Goal: Information Seeking & Learning: Learn about a topic

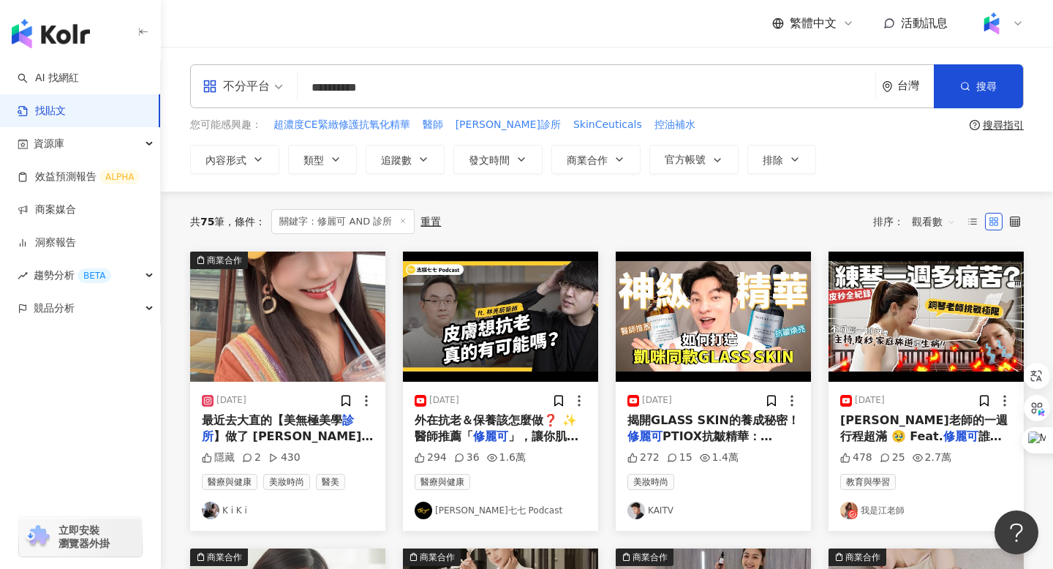
click at [700, 434] on span "PTIOX抗皺精華：https:/" at bounding box center [699, 444] width 145 height 30
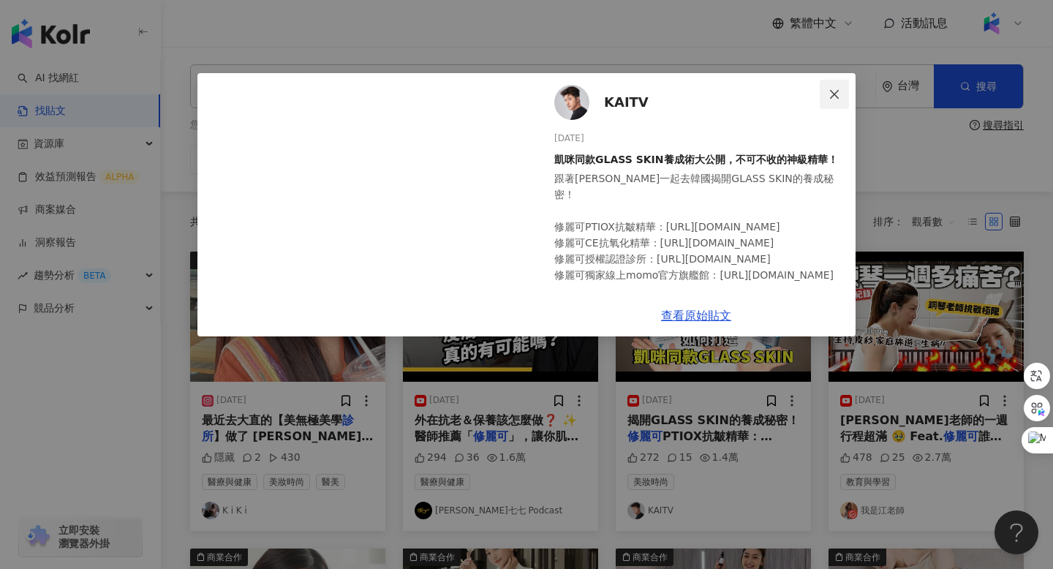
click at [834, 94] on icon "close" at bounding box center [834, 93] width 9 height 9
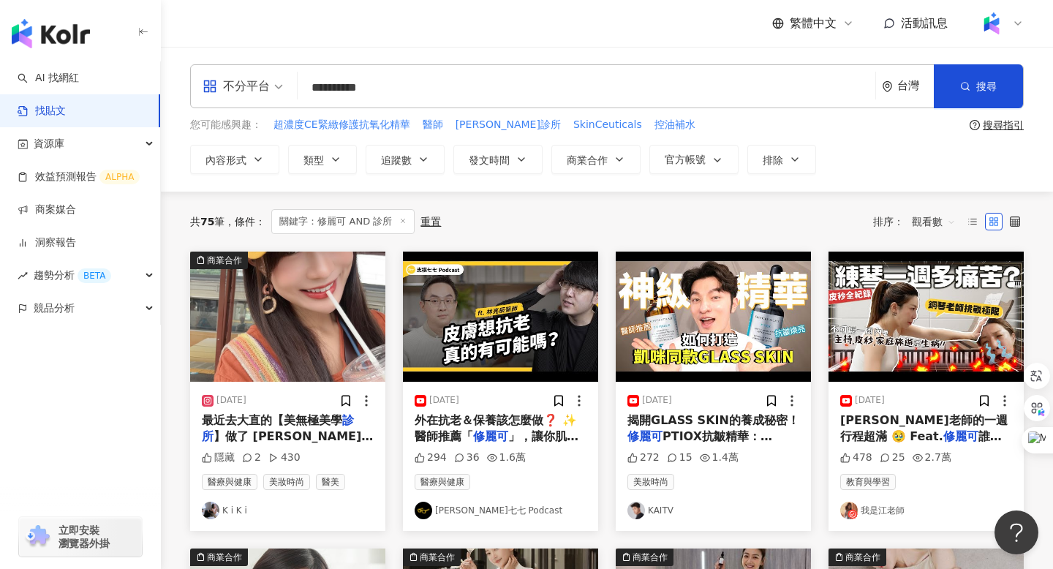
click at [397, 83] on input "**********" at bounding box center [587, 87] width 566 height 31
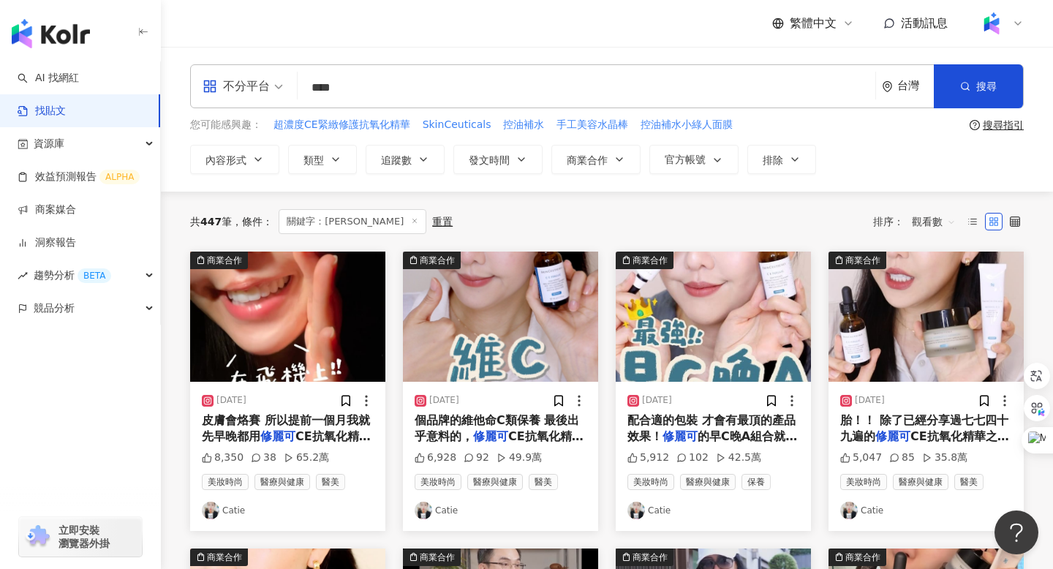
type input "***"
click at [510, 426] on div "個品牌的維他命C類保養 最後出乎意料的， 修麗可 CE抗氧化精華在不管是效果、配方、" at bounding box center [501, 428] width 172 height 33
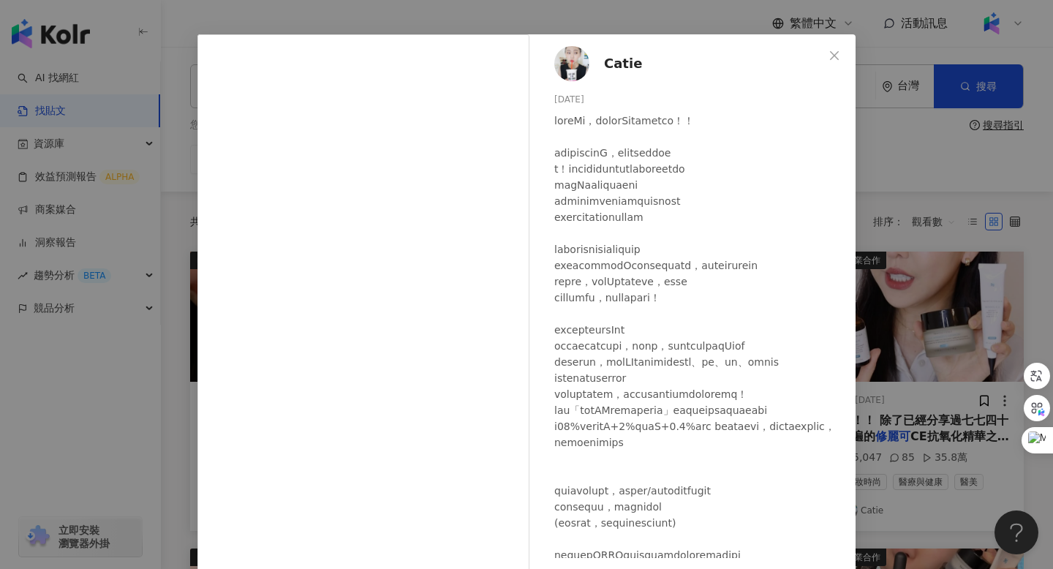
scroll to position [38, 0]
click at [837, 58] on icon "close" at bounding box center [835, 56] width 12 height 12
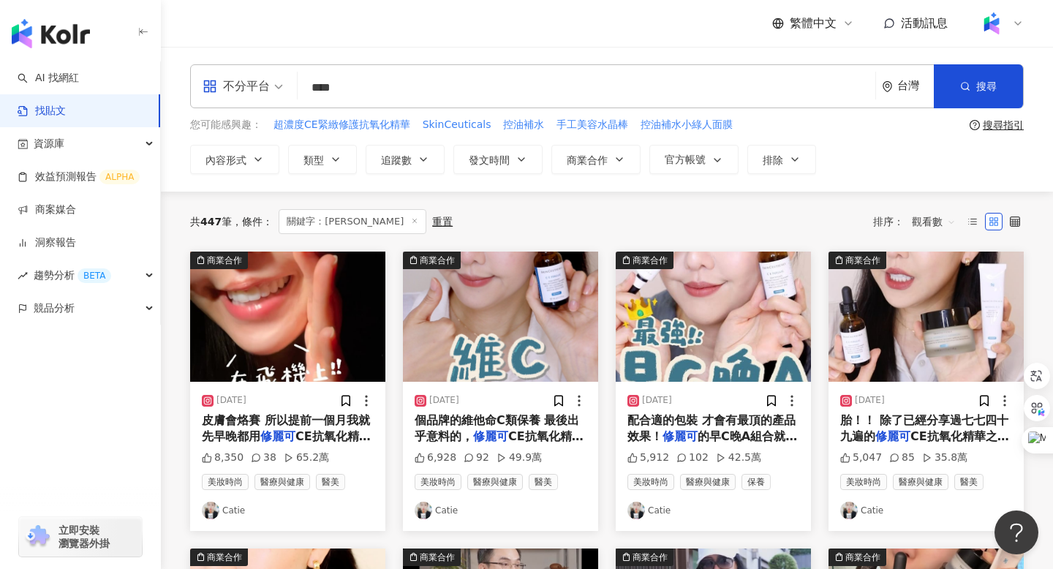
click at [924, 430] on div "胎！！ 除了已經分享過七七四十九遍的 修麗可 CE抗氧化精華之外 0.3A醇精華" at bounding box center [926, 428] width 172 height 33
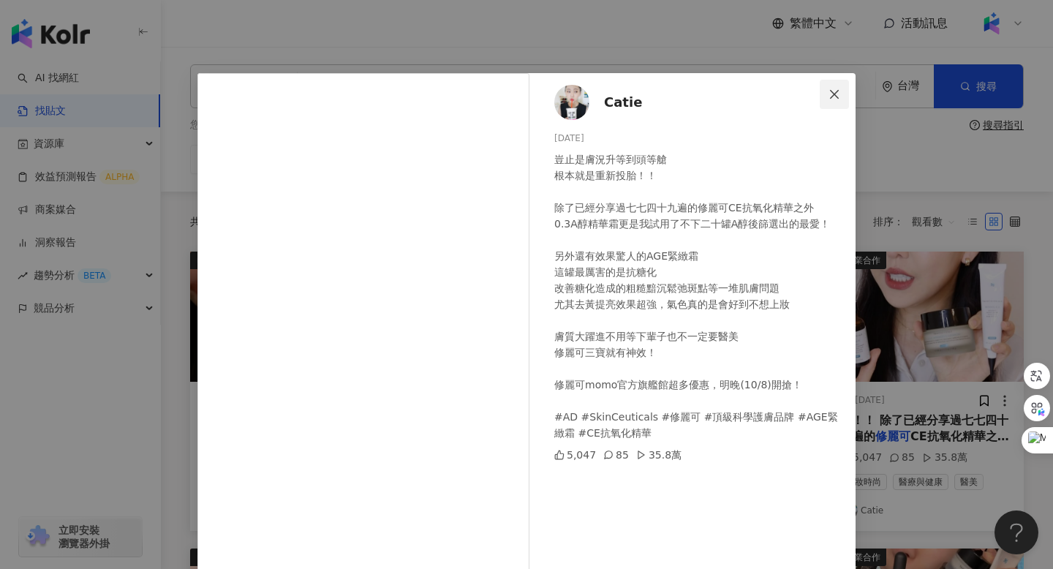
click at [834, 96] on icon "close" at bounding box center [835, 94] width 12 height 12
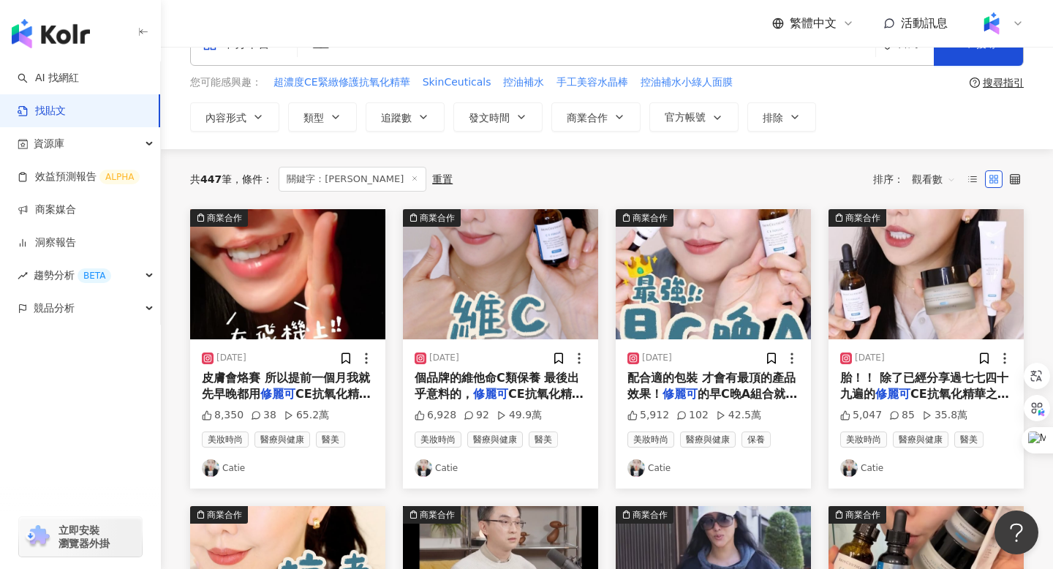
scroll to position [48, 0]
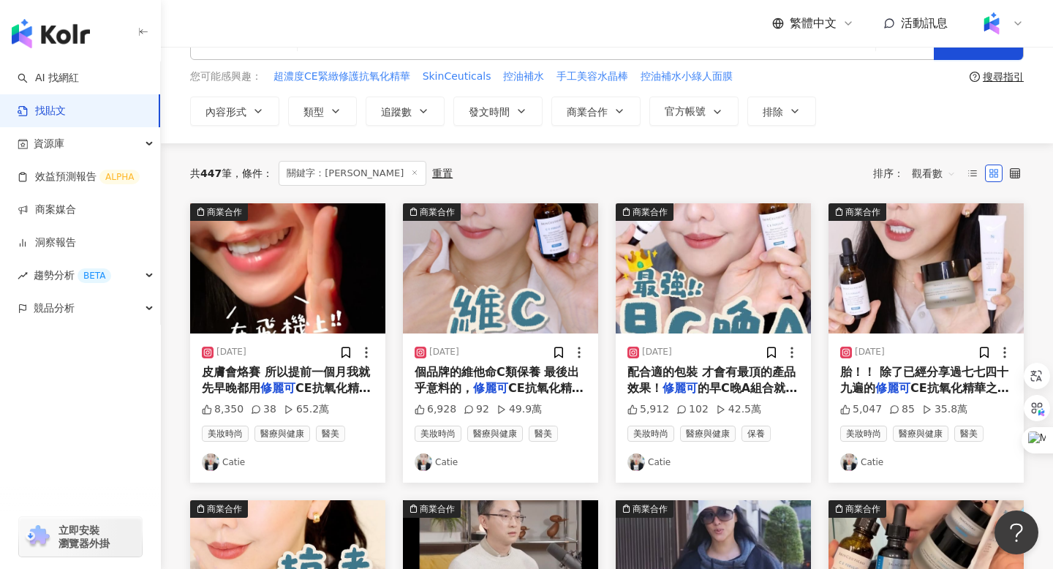
click at [317, 382] on span "CE抗氧化精華來加強肌膚屏障 結果" at bounding box center [286, 396] width 169 height 30
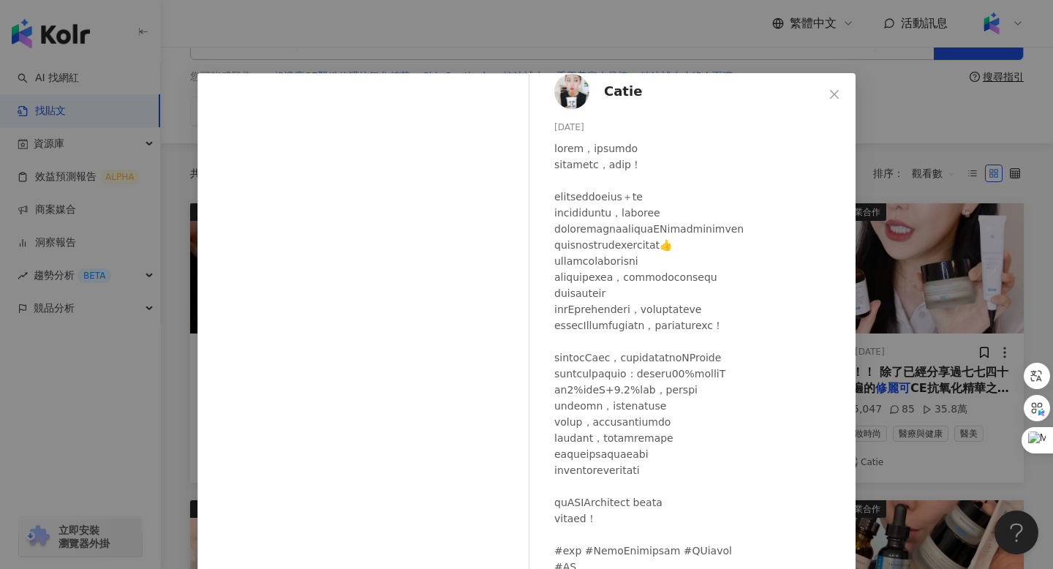
scroll to position [87, 0]
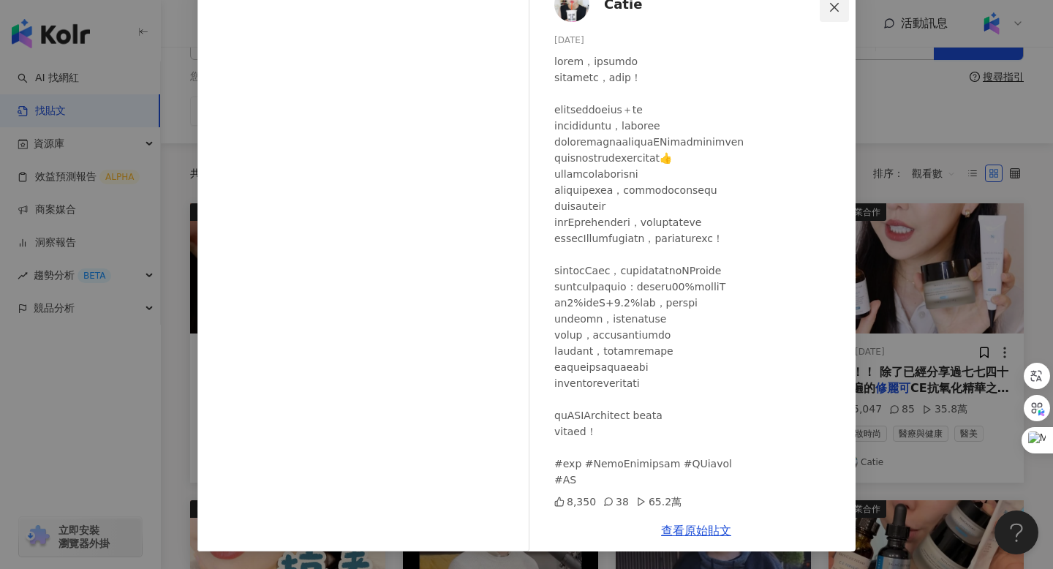
click at [834, 7] on icon "close" at bounding box center [834, 6] width 9 height 9
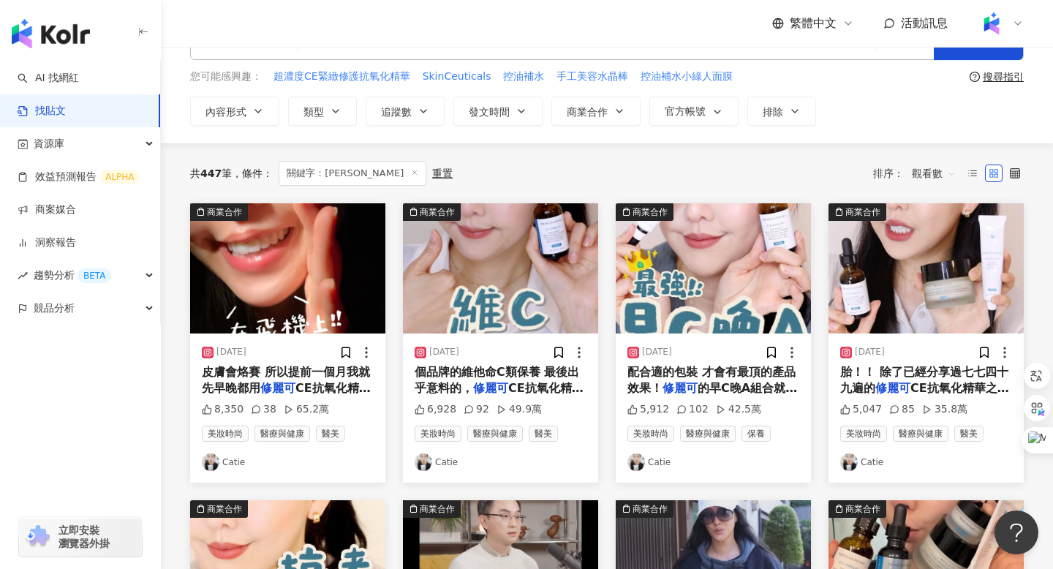
scroll to position [238, 0]
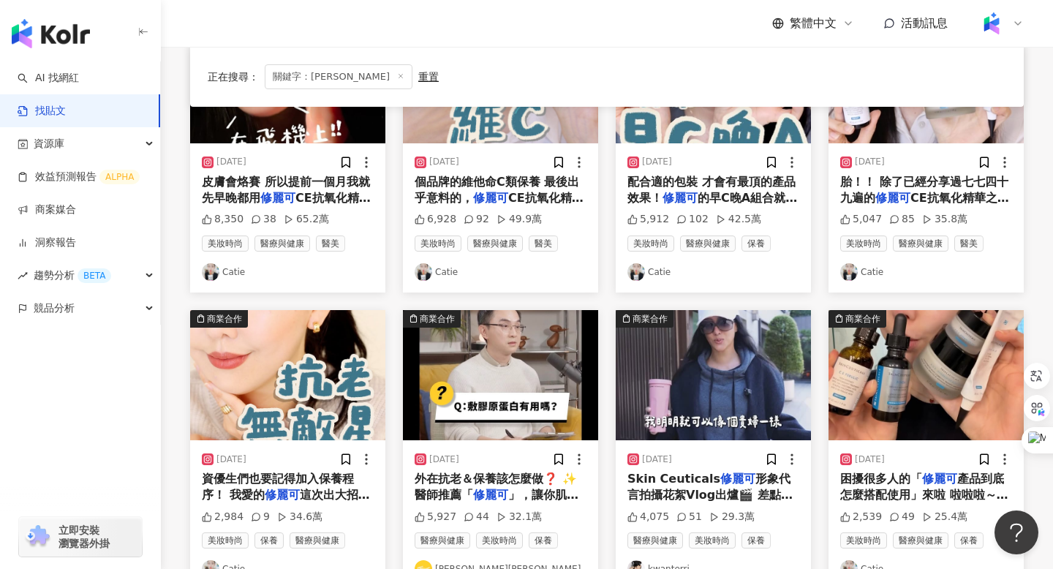
click at [331, 491] on span "這次出大招 新品P-TIOX超胜肽" at bounding box center [286, 503] width 168 height 30
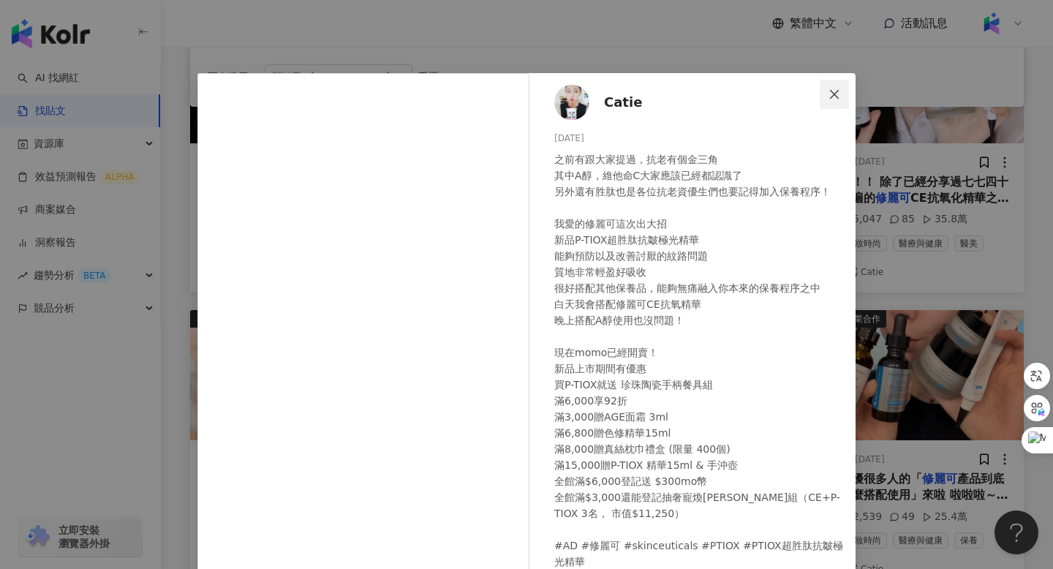
click at [837, 91] on icon "close" at bounding box center [834, 93] width 9 height 9
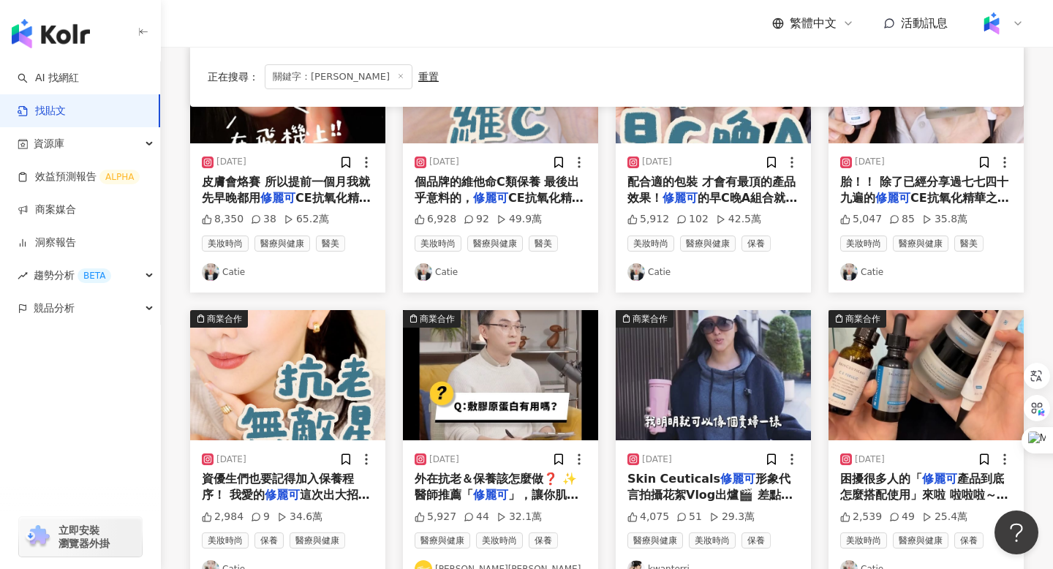
click at [291, 415] on img "button" at bounding box center [287, 375] width 195 height 130
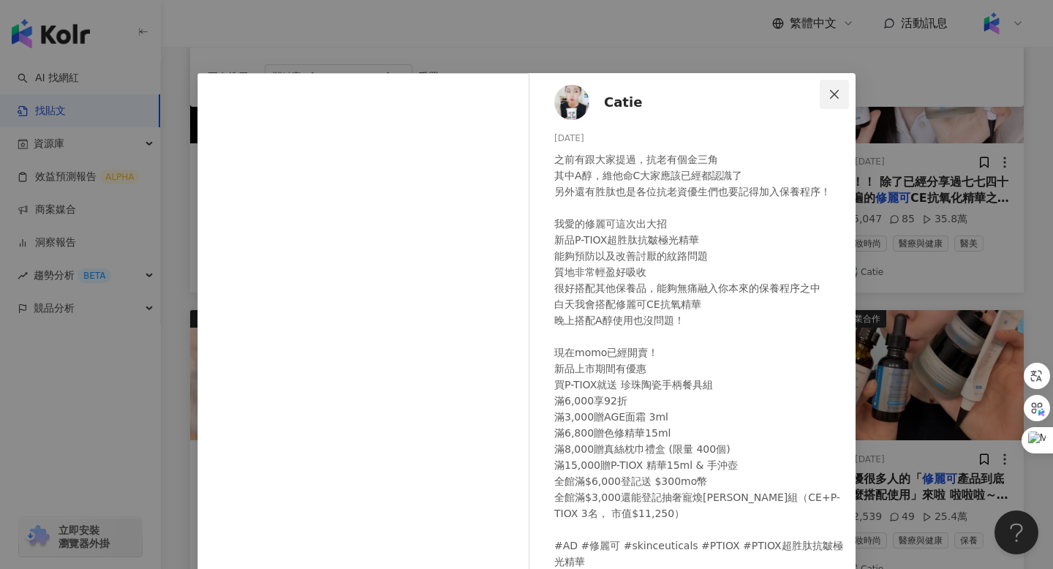
click at [834, 94] on icon "close" at bounding box center [834, 93] width 9 height 9
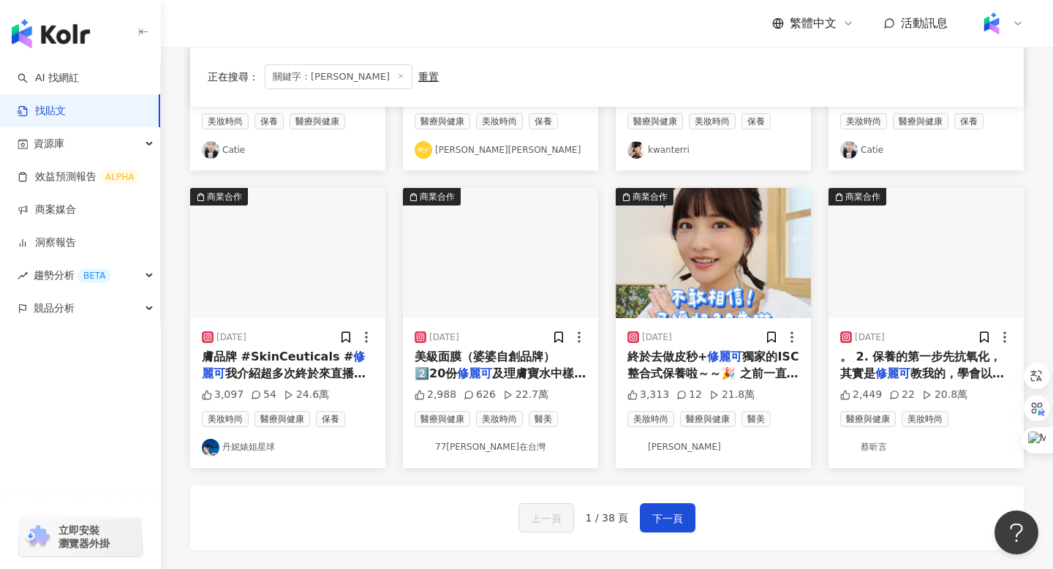
scroll to position [658, 0]
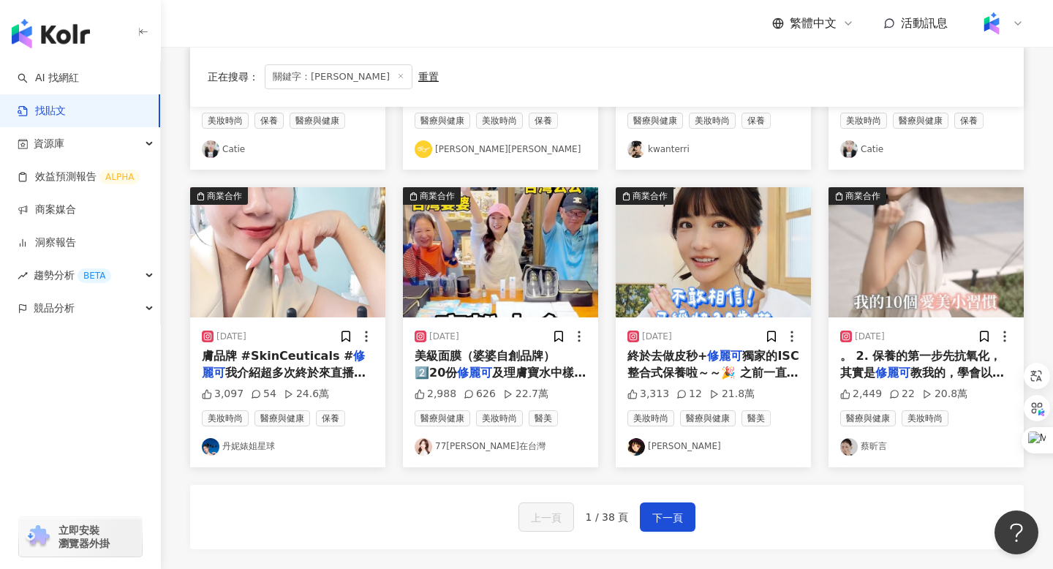
click at [916, 277] on img "button" at bounding box center [926, 252] width 195 height 130
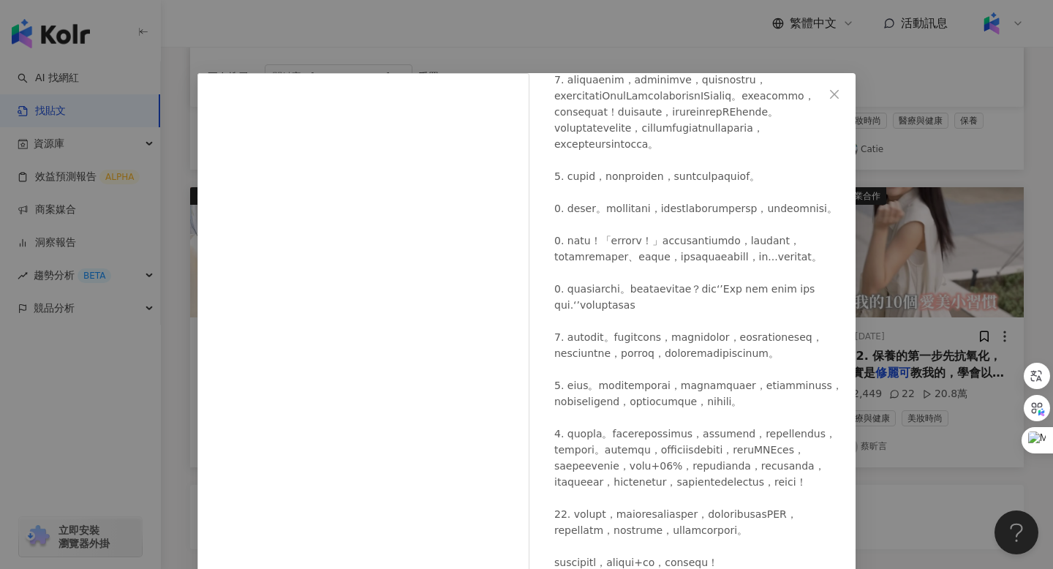
scroll to position [413, 0]
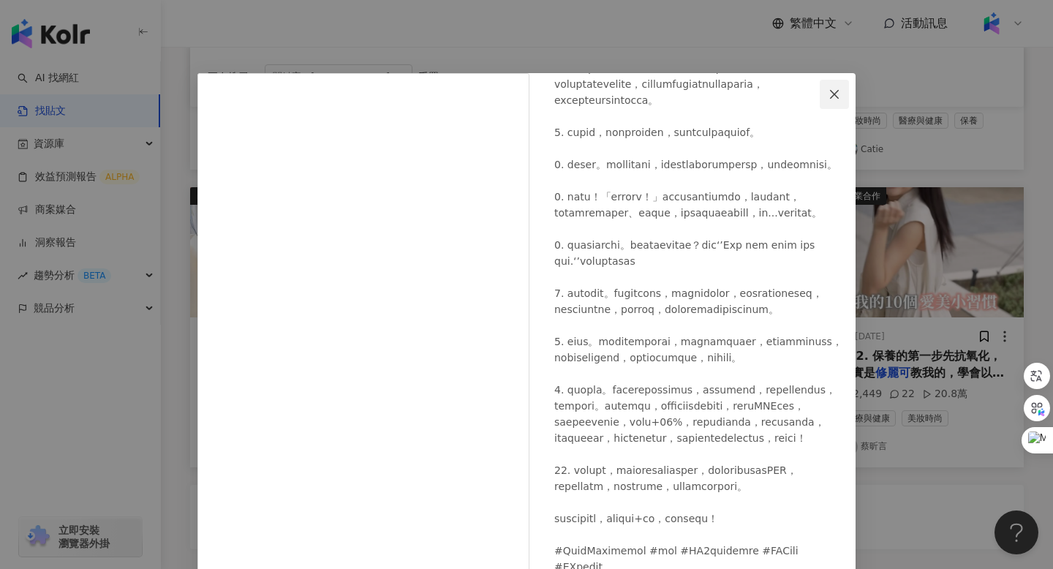
click at [836, 97] on icon "close" at bounding box center [835, 94] width 12 height 12
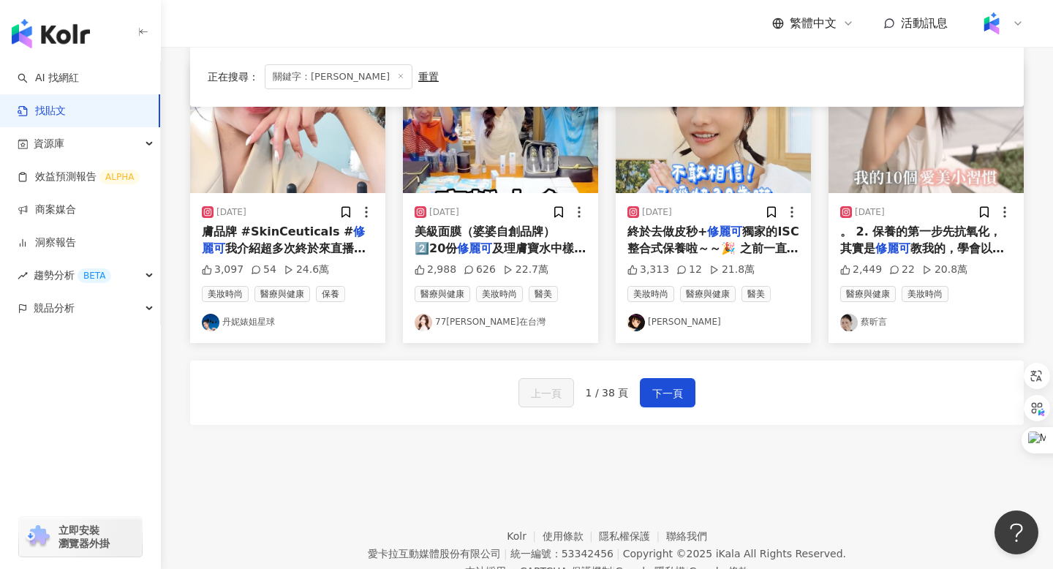
scroll to position [783, 0]
click at [671, 398] on span "下一頁" at bounding box center [667, 393] width 31 height 18
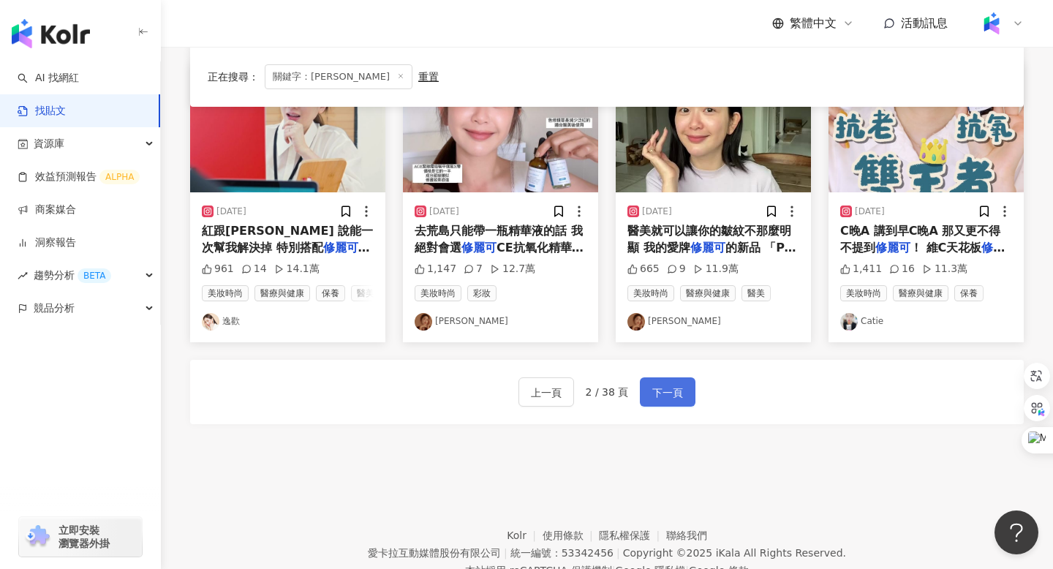
click at [658, 392] on span "下一頁" at bounding box center [667, 393] width 31 height 18
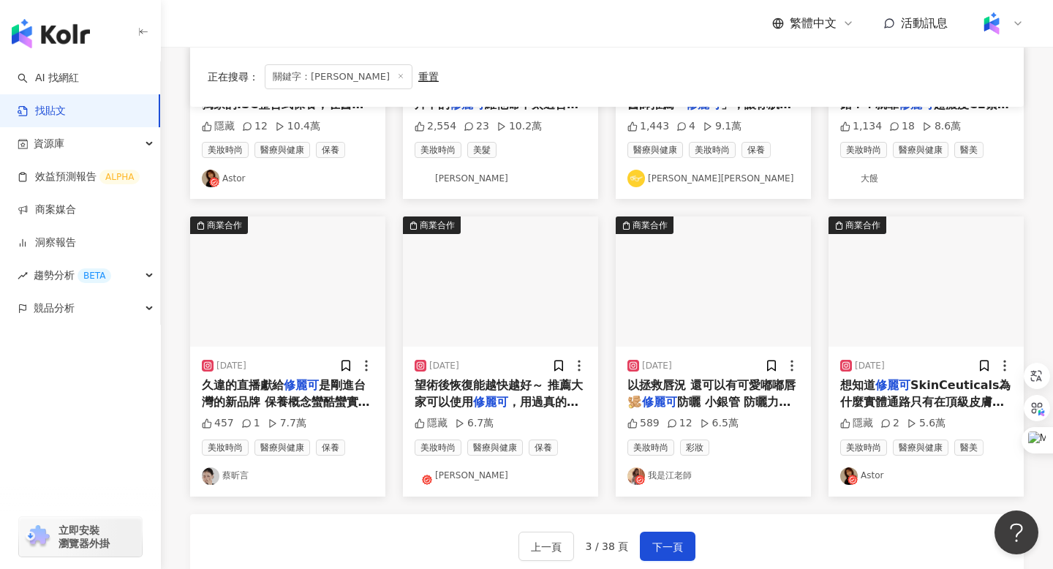
scroll to position [637, 0]
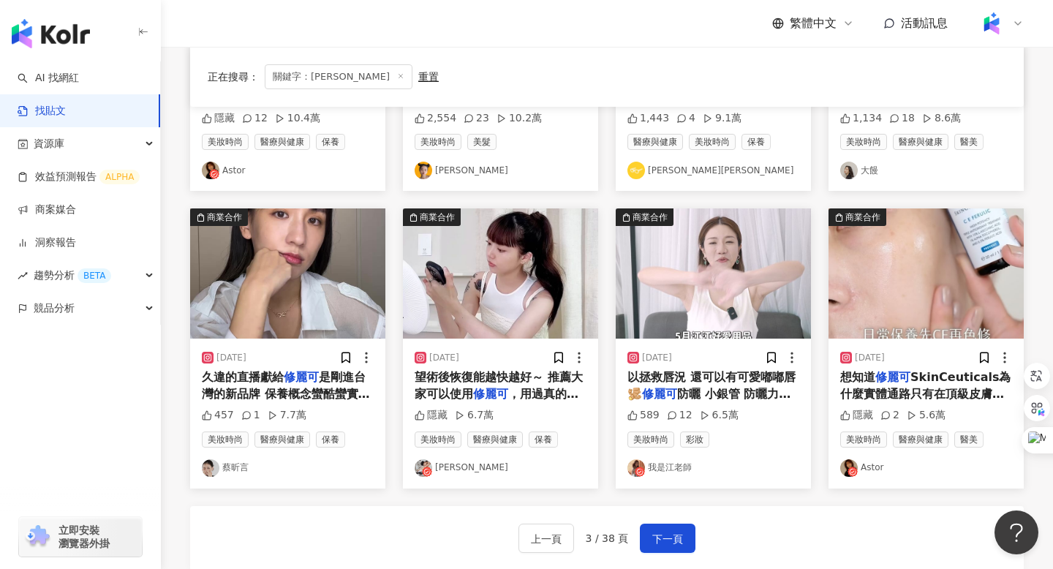
click at [892, 279] on img "button" at bounding box center [926, 273] width 195 height 130
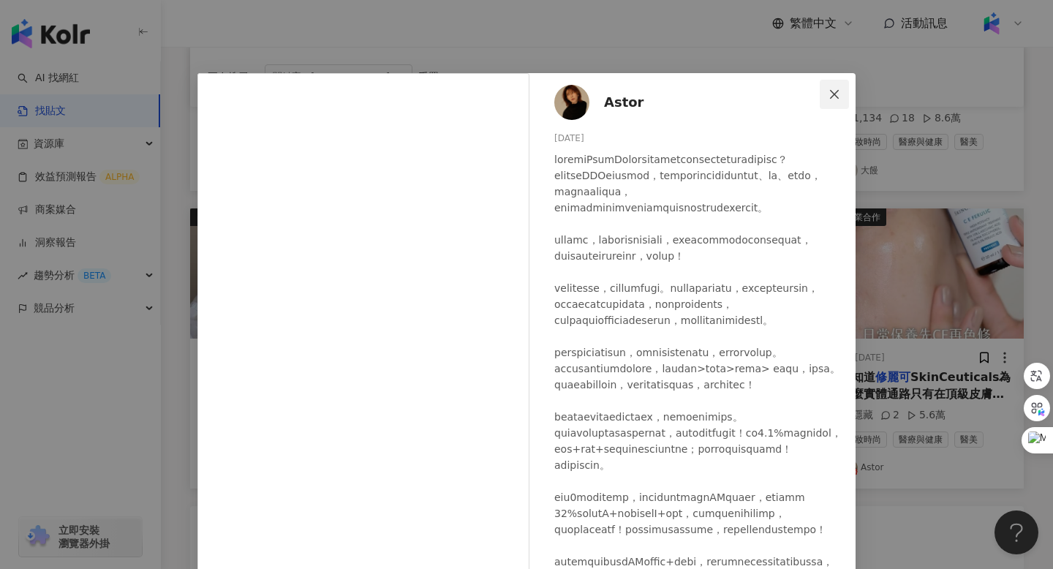
click at [843, 83] on button "Close" at bounding box center [834, 94] width 29 height 29
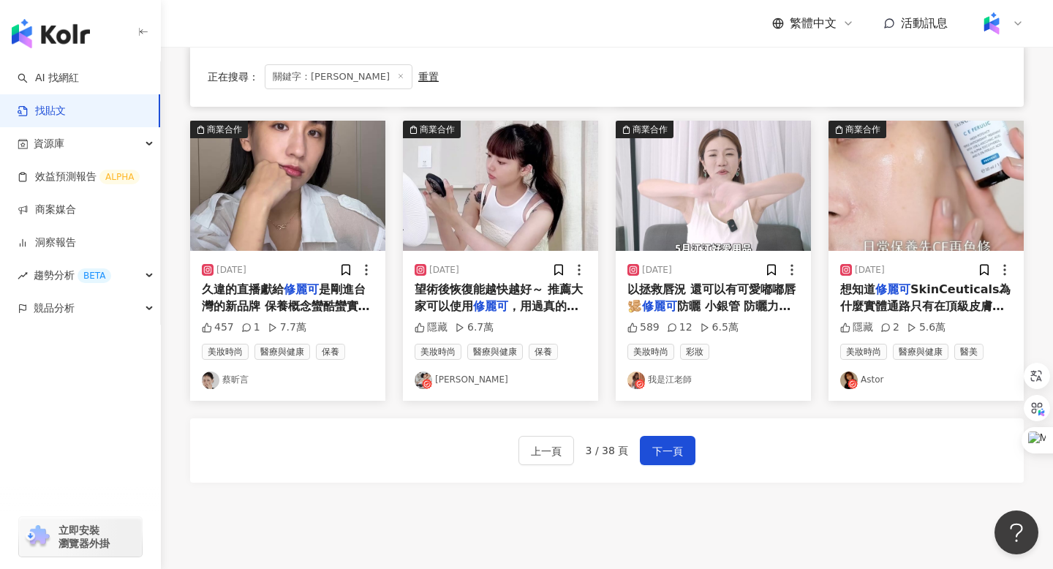
scroll to position [725, 0]
click at [665, 442] on span "下一頁" at bounding box center [667, 451] width 31 height 18
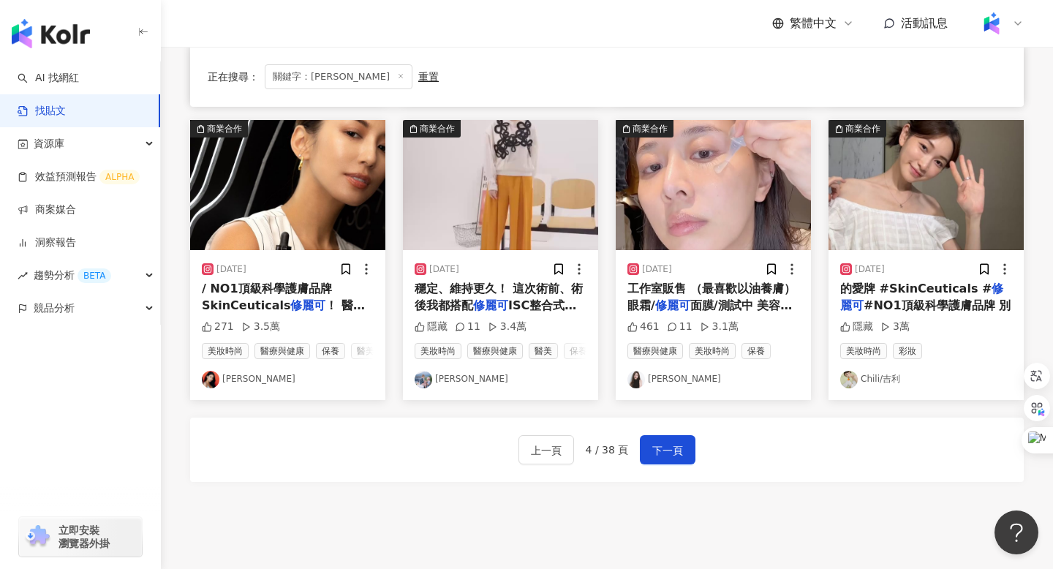
click at [897, 220] on img "button" at bounding box center [926, 185] width 195 height 130
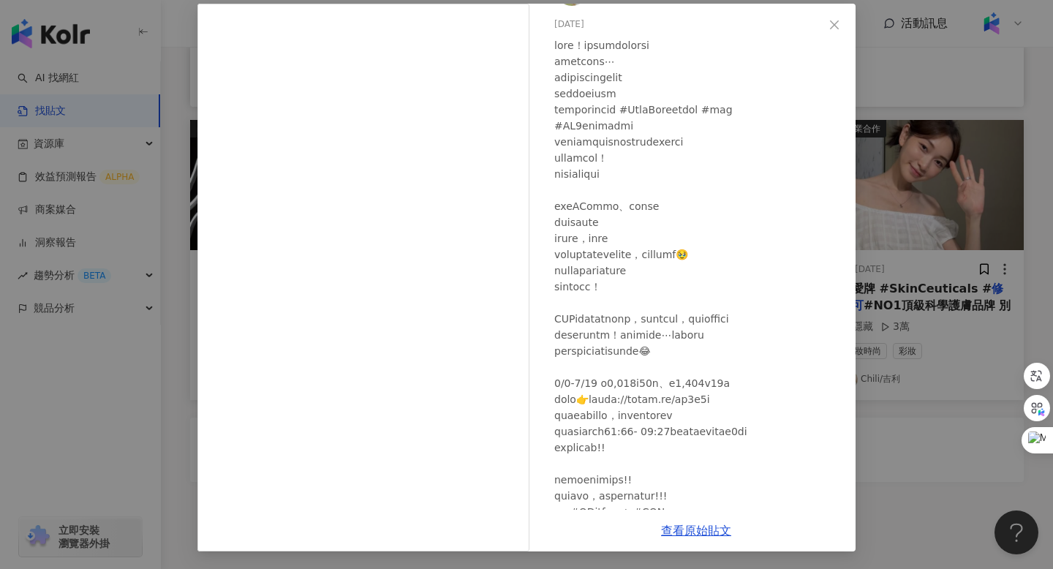
scroll to position [41, 0]
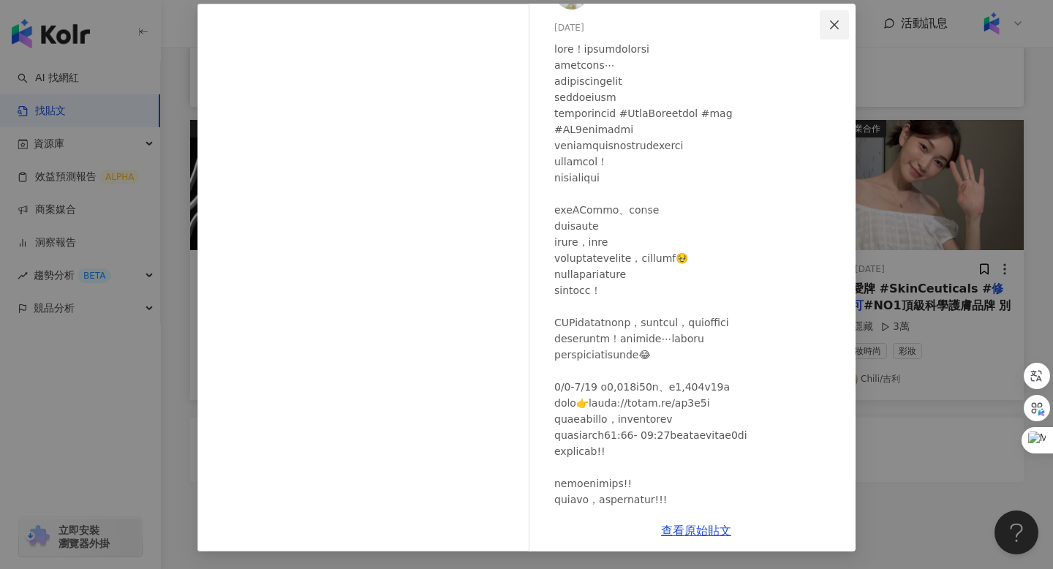
click at [832, 23] on icon "close" at bounding box center [835, 25] width 12 height 12
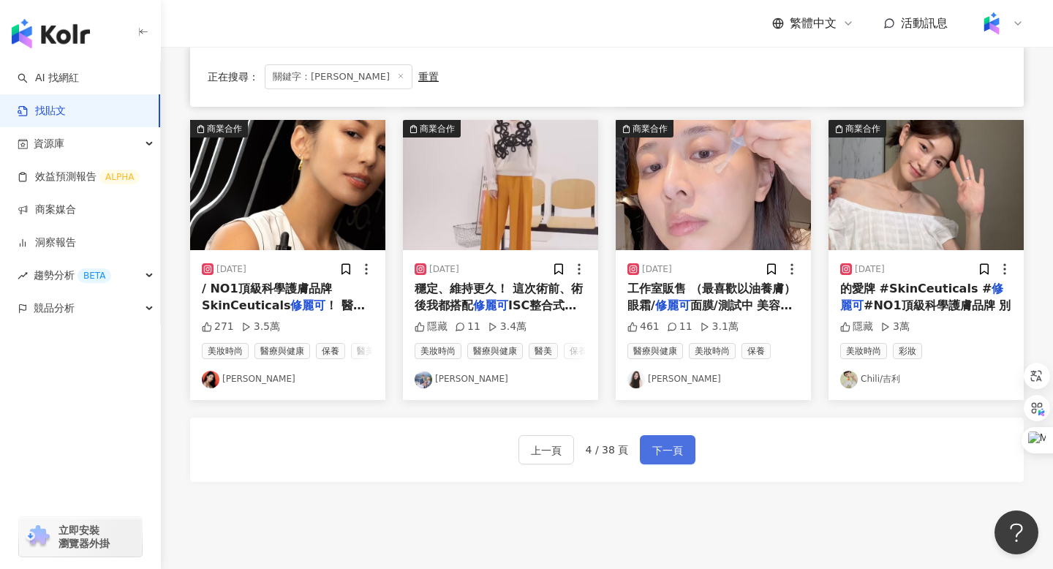
click at [674, 445] on span "下一頁" at bounding box center [667, 451] width 31 height 18
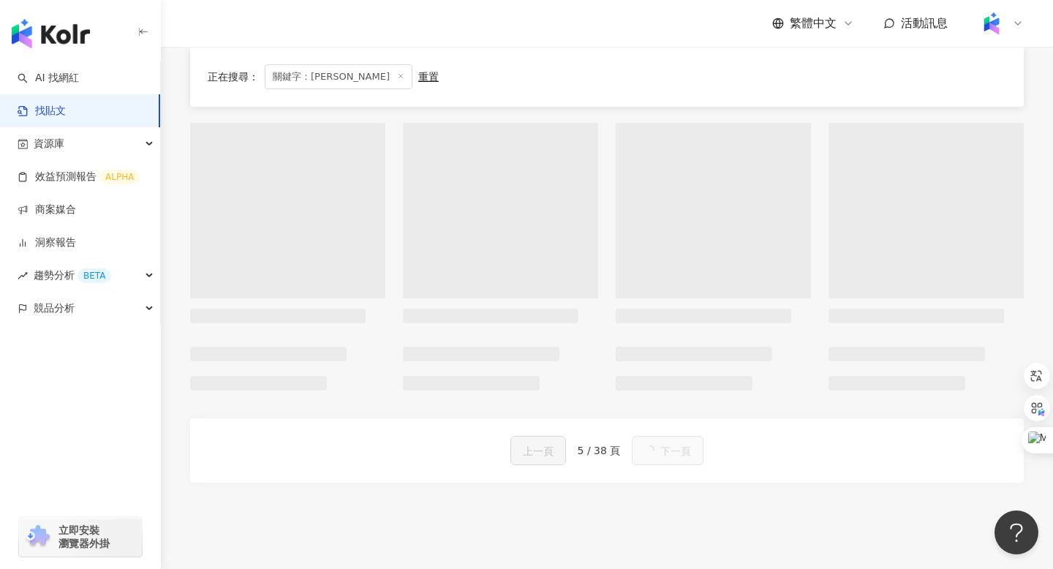
scroll to position [725, 0]
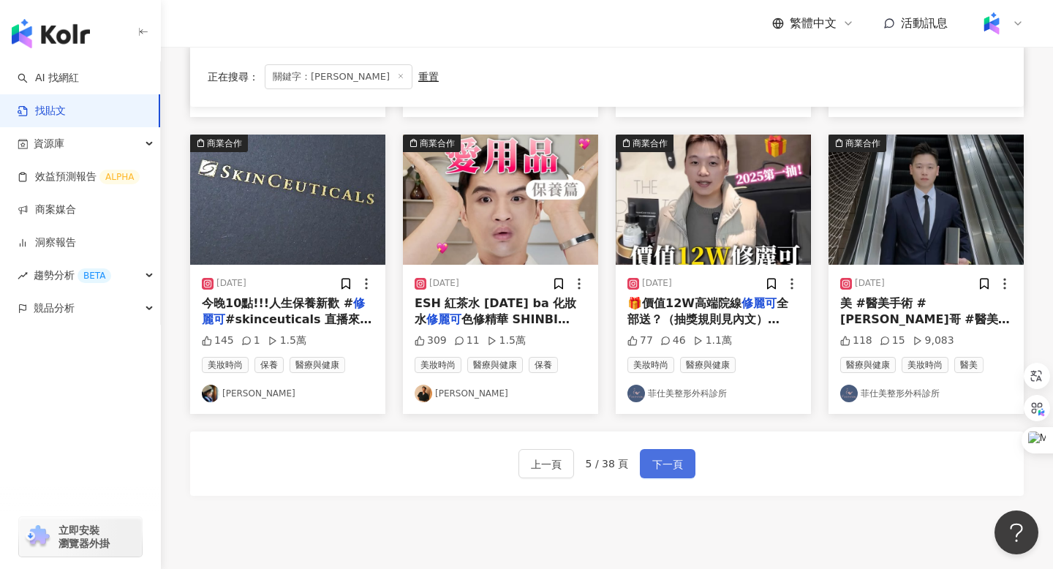
click at [674, 456] on span "下一頁" at bounding box center [667, 465] width 31 height 18
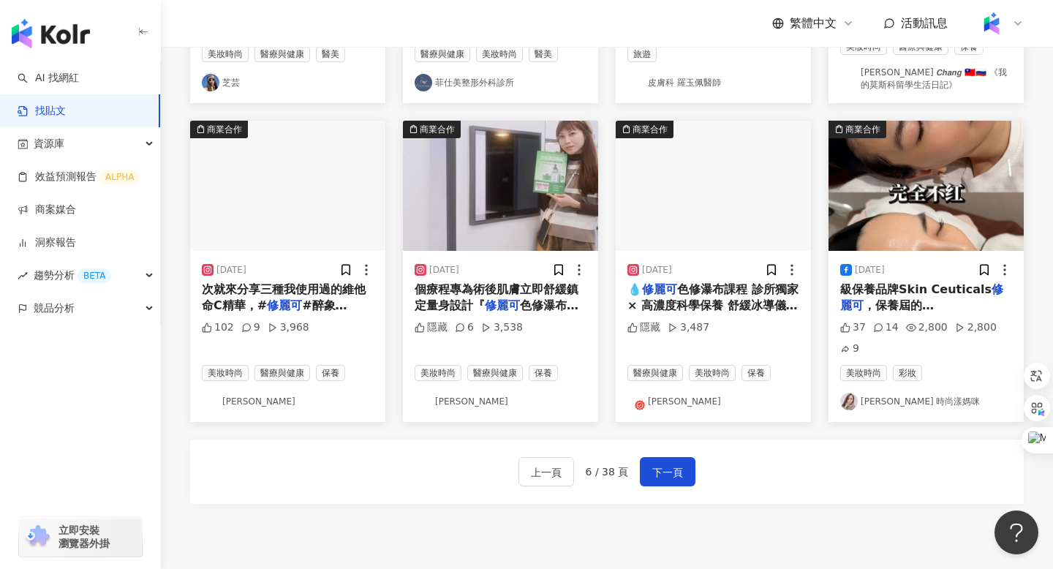
scroll to position [0, 0]
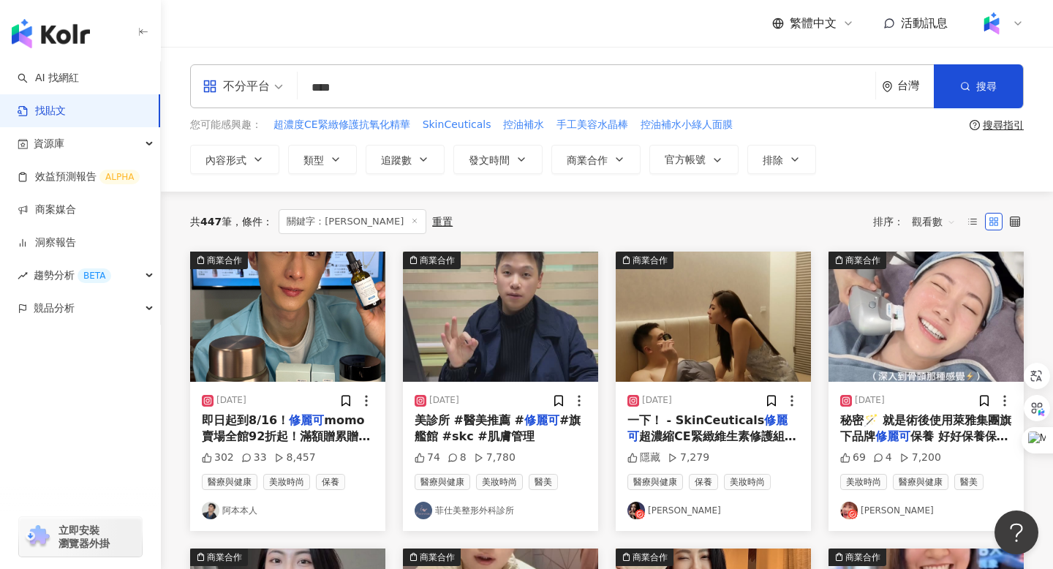
click at [930, 224] on span "觀看數" at bounding box center [934, 221] width 44 height 23
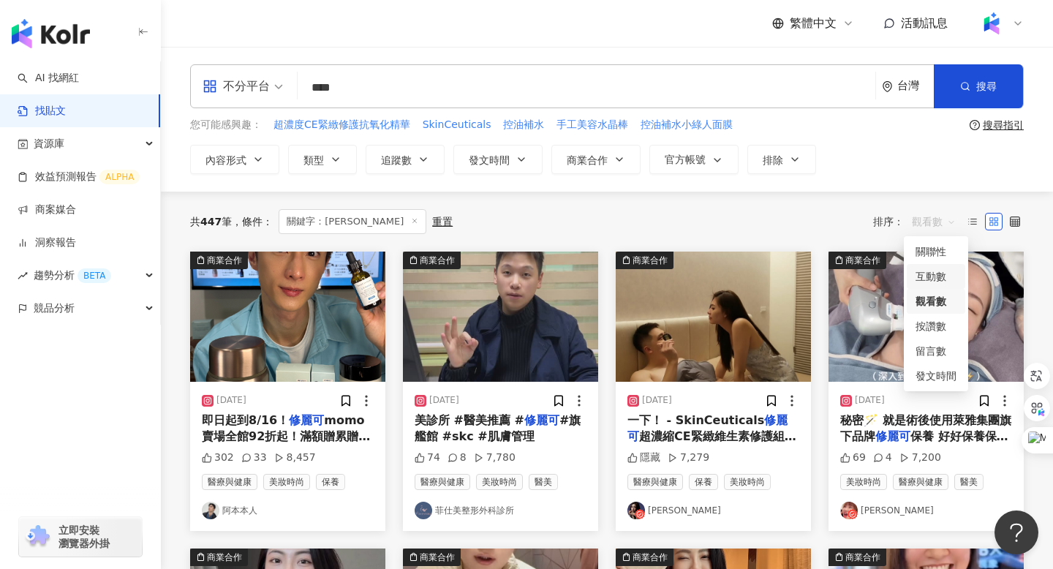
click at [930, 282] on div "互動數" at bounding box center [936, 276] width 41 height 16
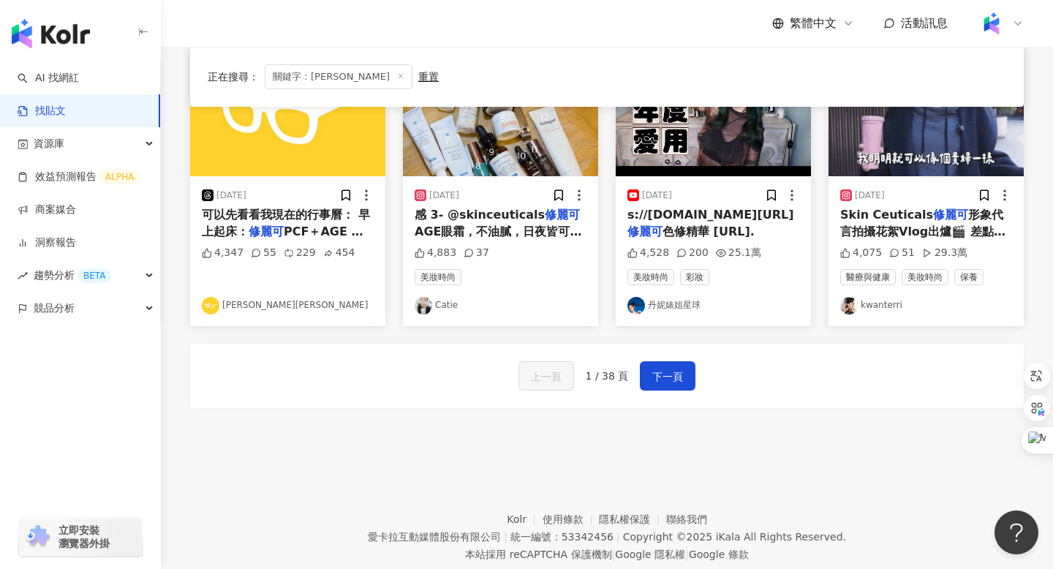
scroll to position [807, 0]
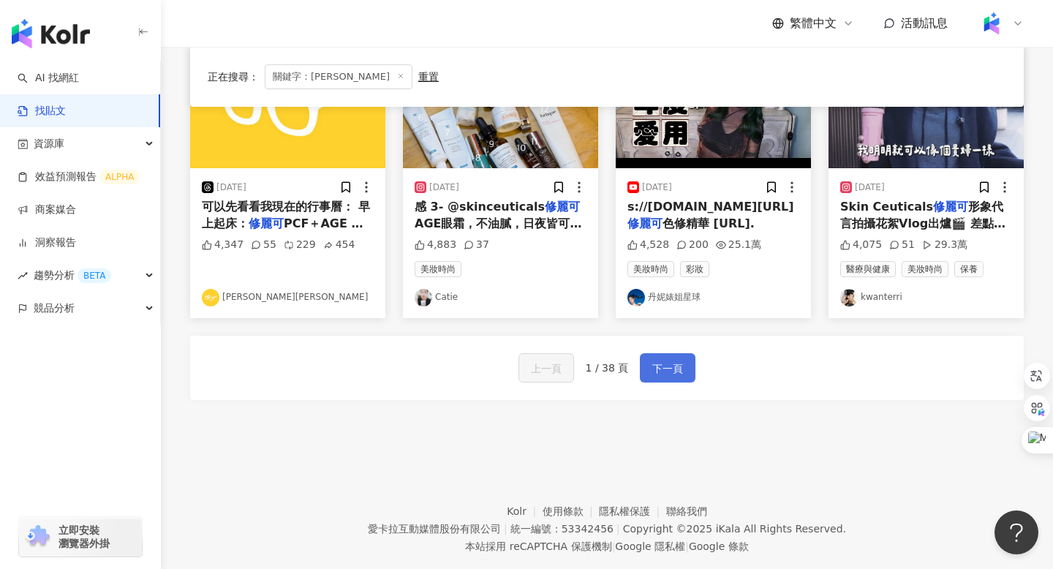
click at [666, 360] on span "下一頁" at bounding box center [667, 369] width 31 height 18
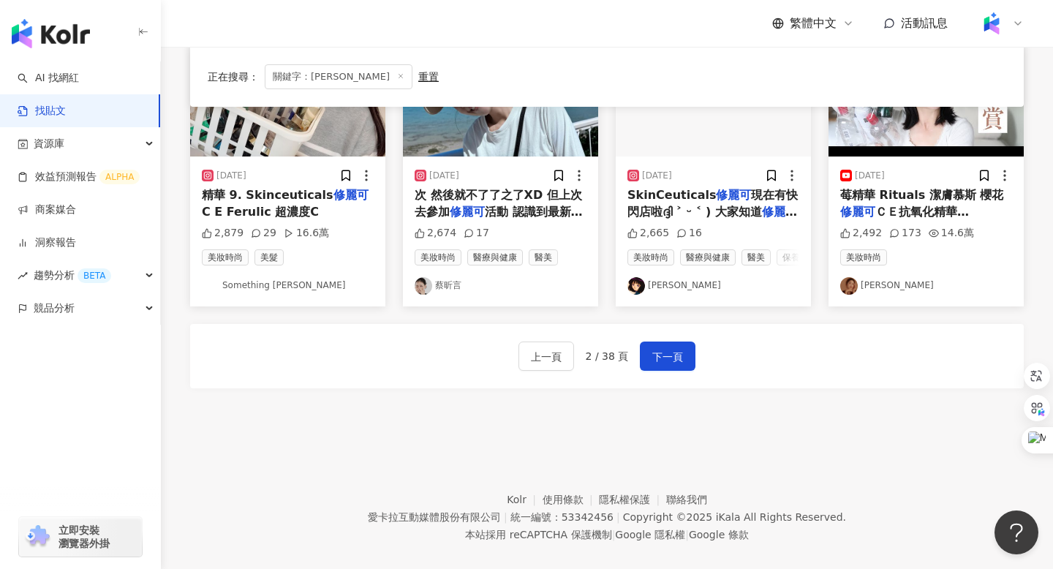
scroll to position [825, 0]
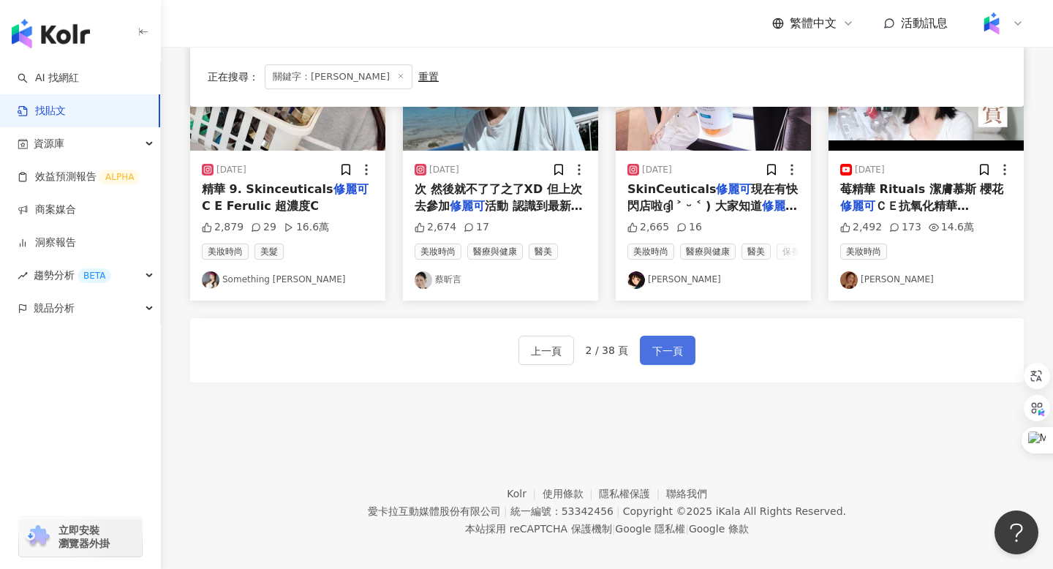
click at [668, 336] on button "下一頁" at bounding box center [668, 350] width 56 height 29
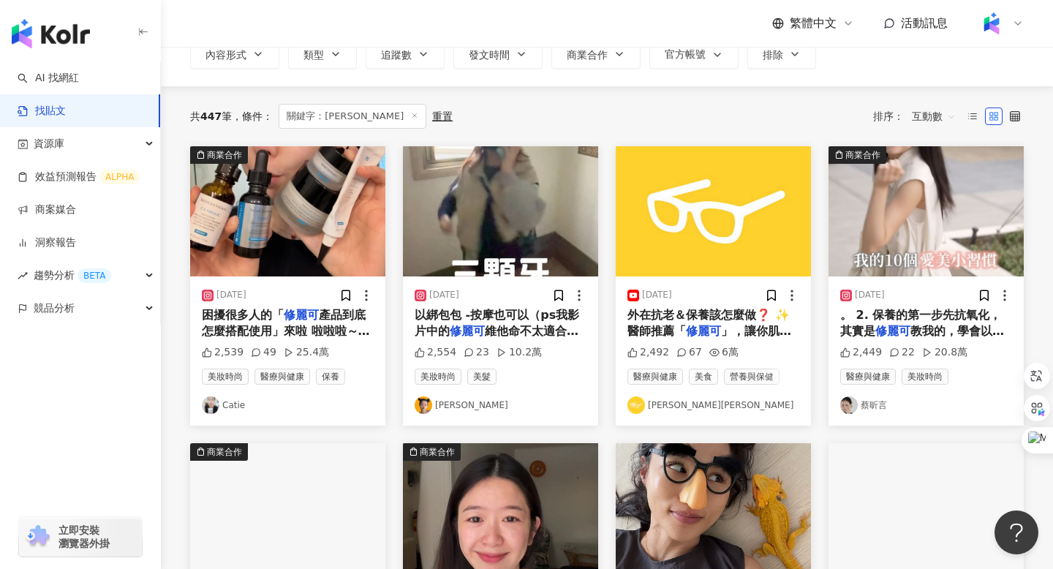
scroll to position [0, 0]
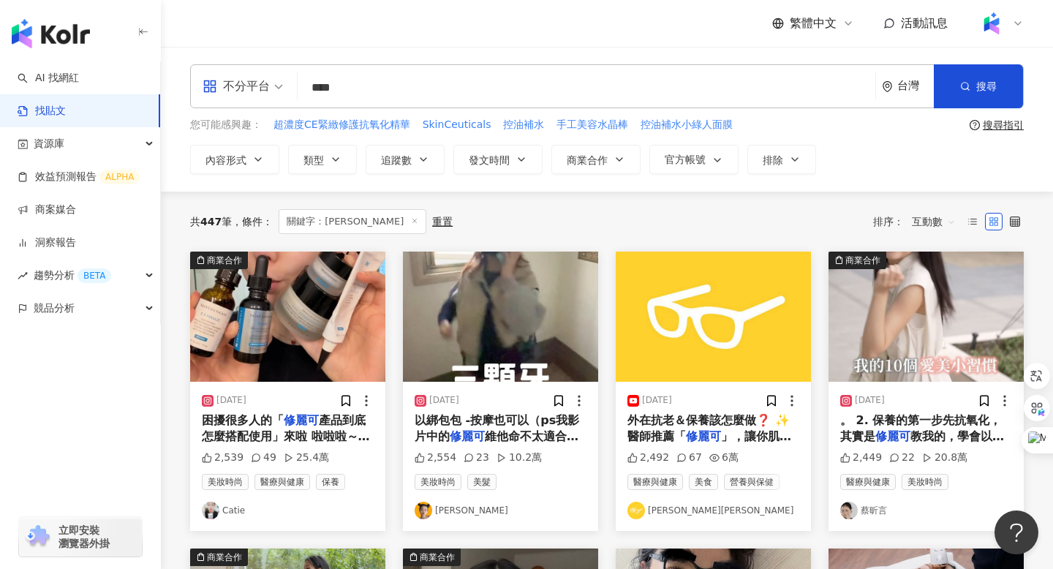
click at [938, 223] on span "互動數" at bounding box center [934, 221] width 44 height 23
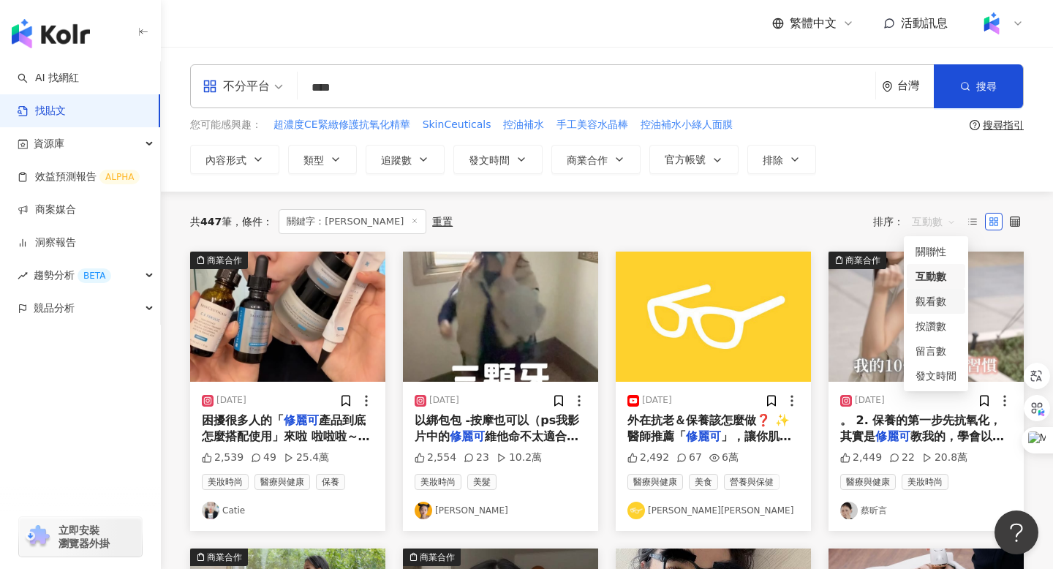
click at [935, 301] on div "觀看數" at bounding box center [936, 301] width 41 height 16
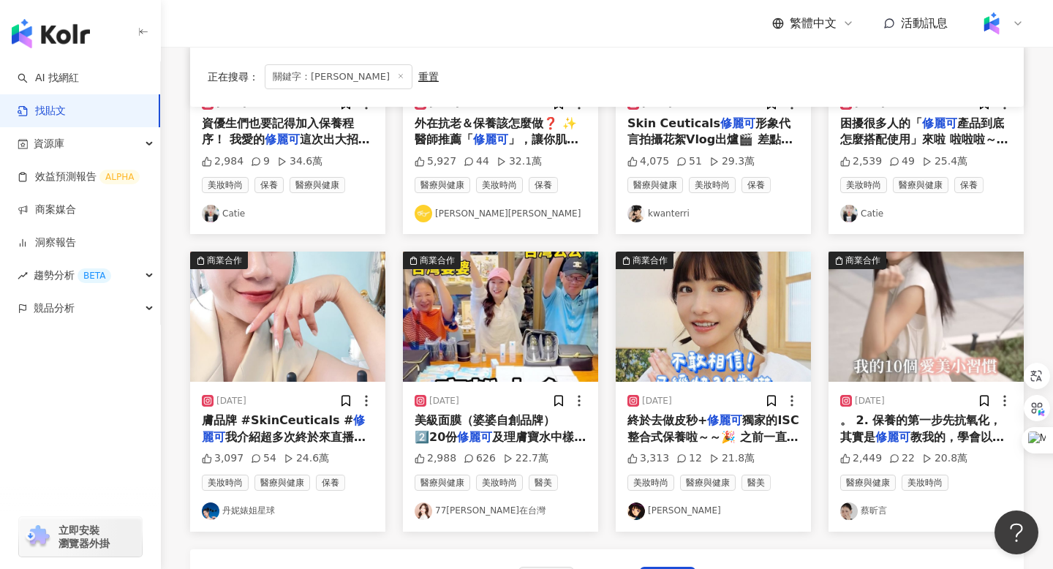
scroll to position [597, 0]
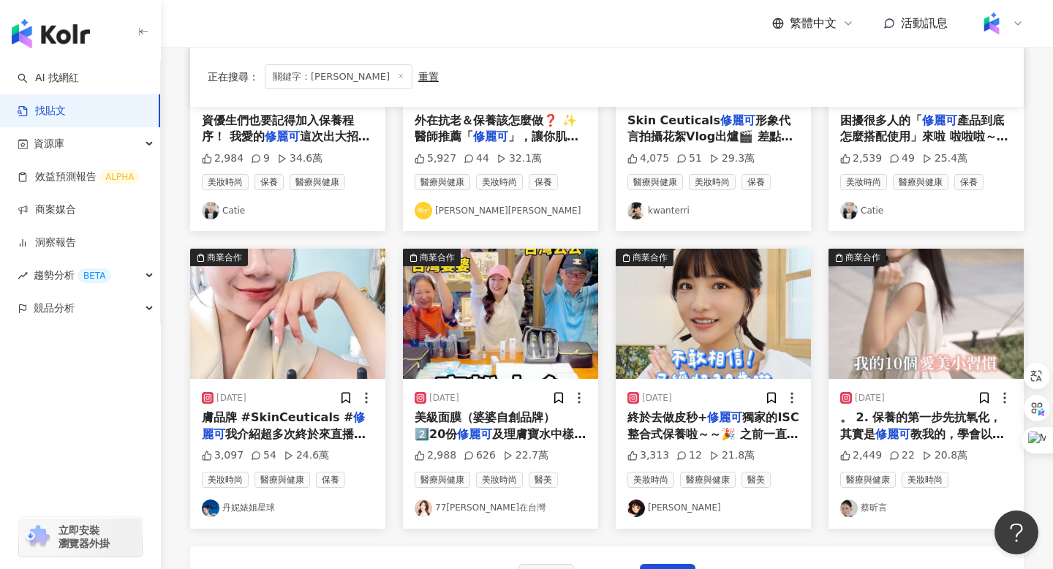
click at [282, 313] on img "button" at bounding box center [287, 314] width 195 height 130
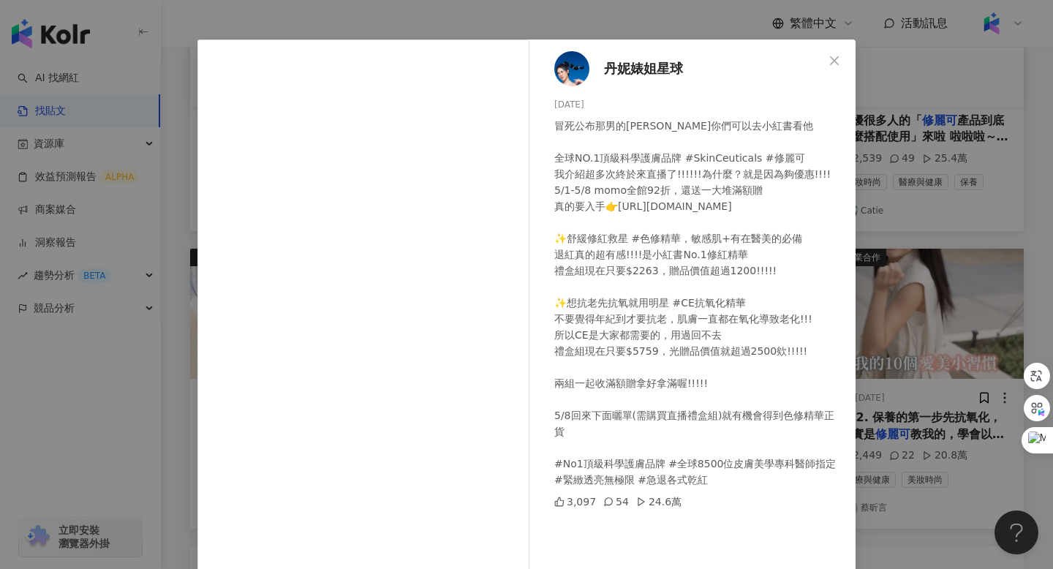
scroll to position [49, 0]
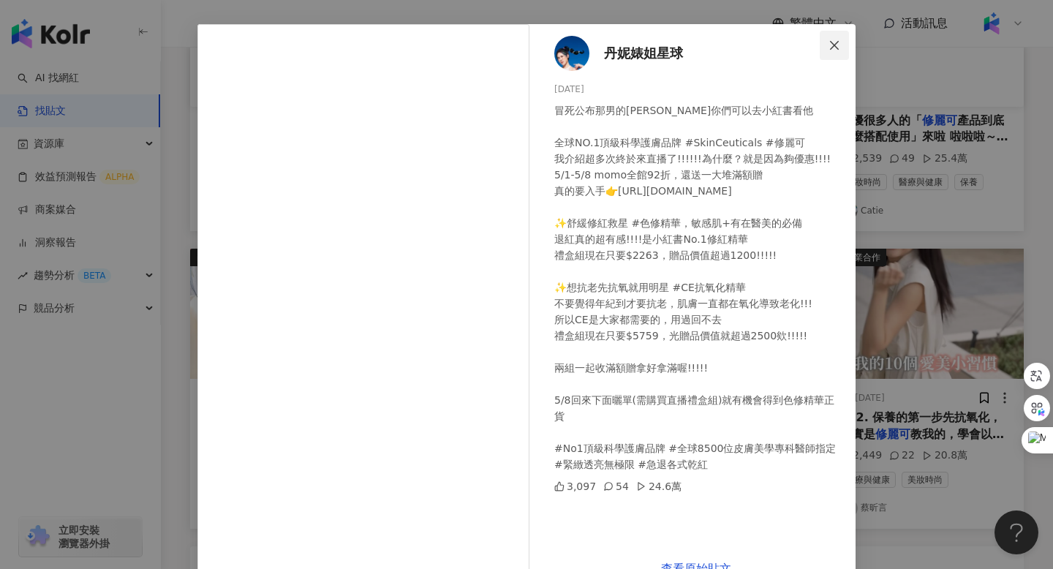
click at [840, 42] on icon "close" at bounding box center [835, 45] width 12 height 12
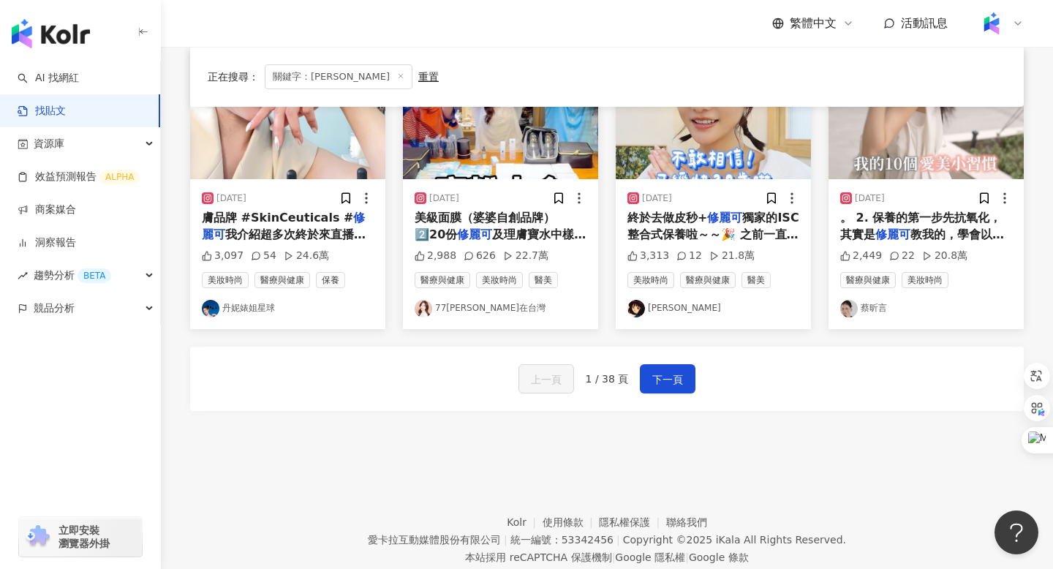
scroll to position [837, 0]
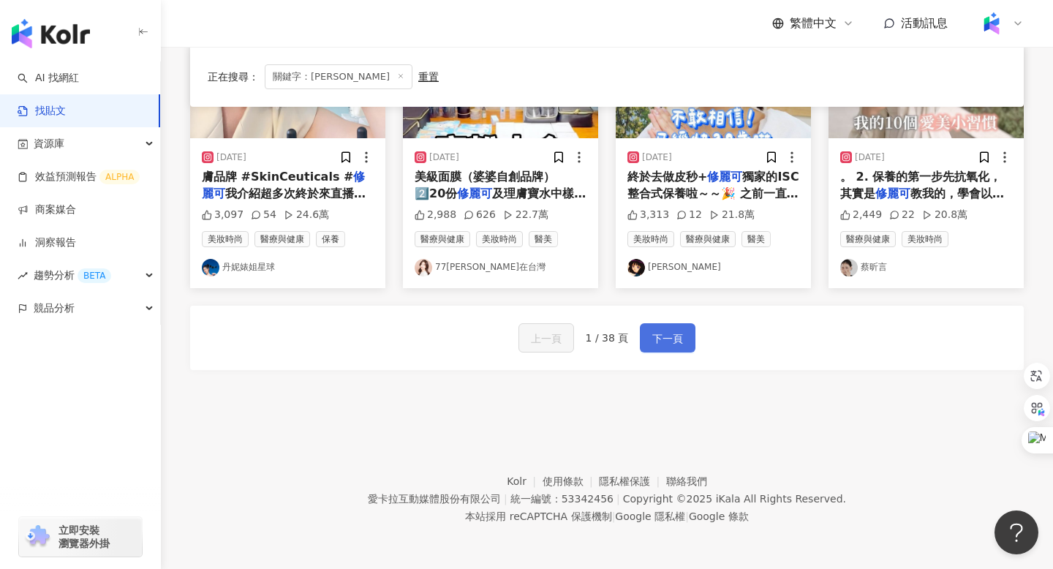
click at [666, 340] on span "下一頁" at bounding box center [667, 339] width 31 height 18
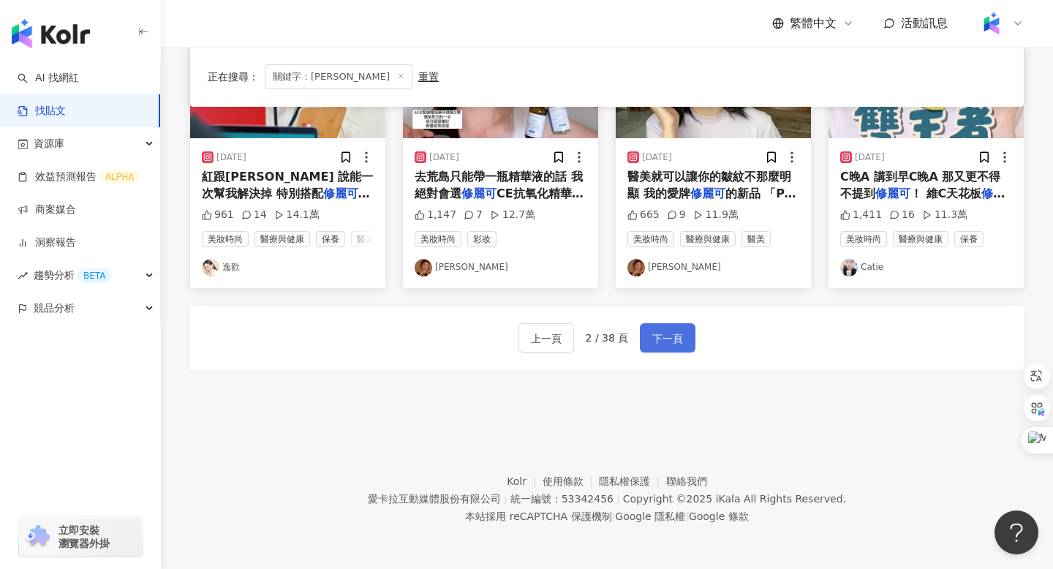
click at [666, 341] on span "下一頁" at bounding box center [667, 339] width 31 height 18
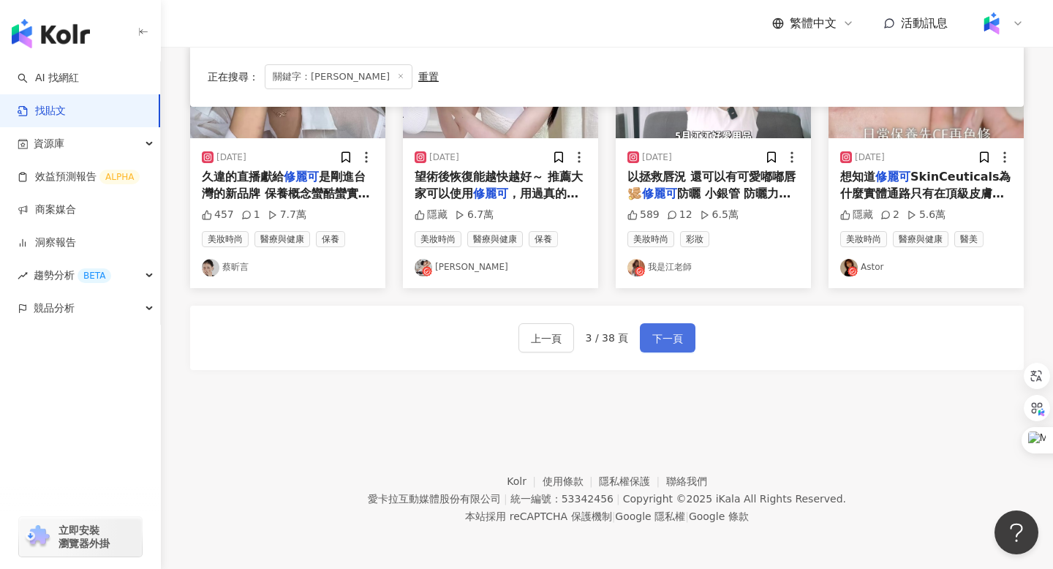
click at [663, 339] on span "下一頁" at bounding box center [667, 339] width 31 height 18
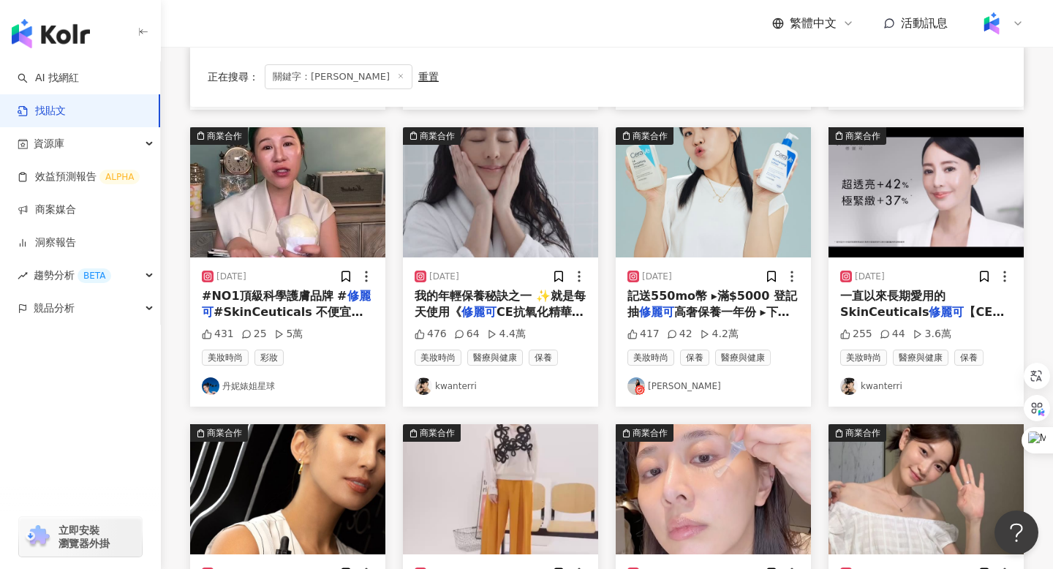
scroll to position [407, 0]
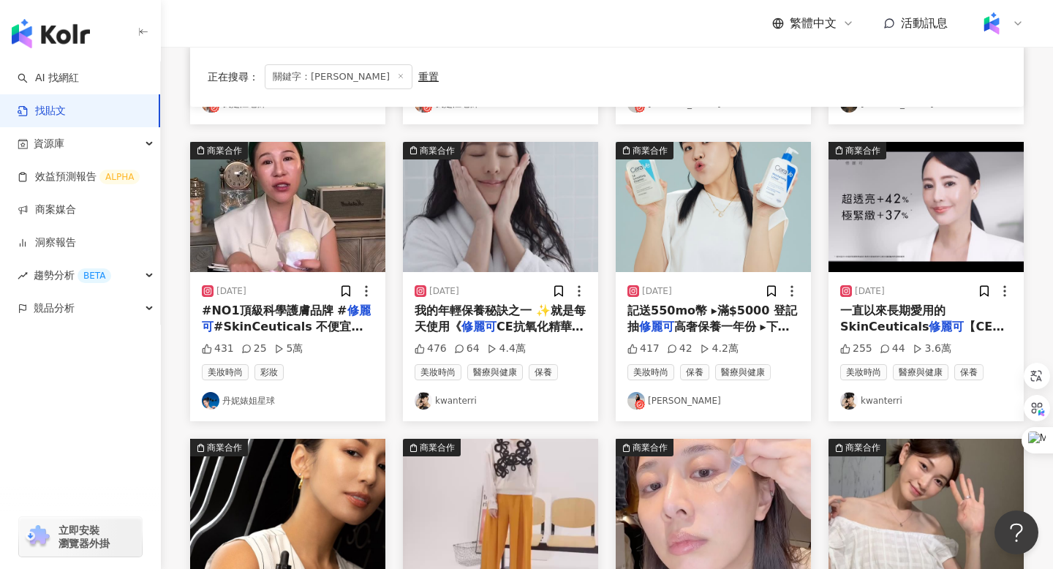
click at [284, 203] on img "button" at bounding box center [287, 207] width 195 height 130
